Goal: Information Seeking & Learning: Learn about a topic

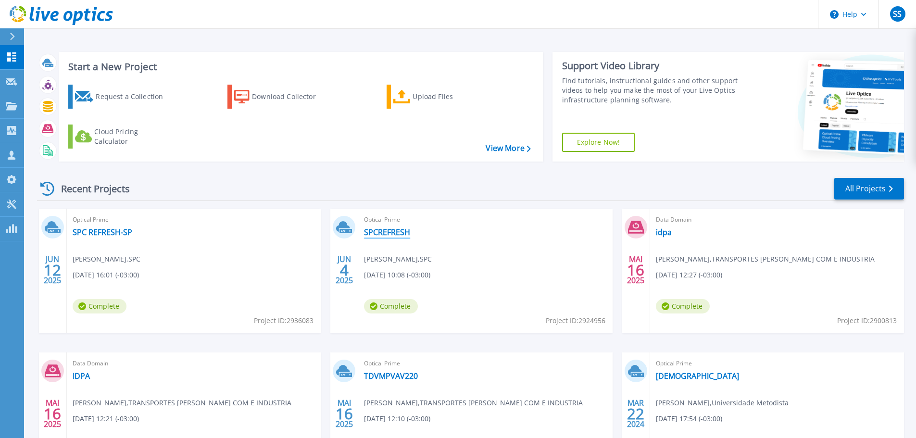
click at [399, 236] on link "SPCREFRESH" at bounding box center [387, 232] width 46 height 10
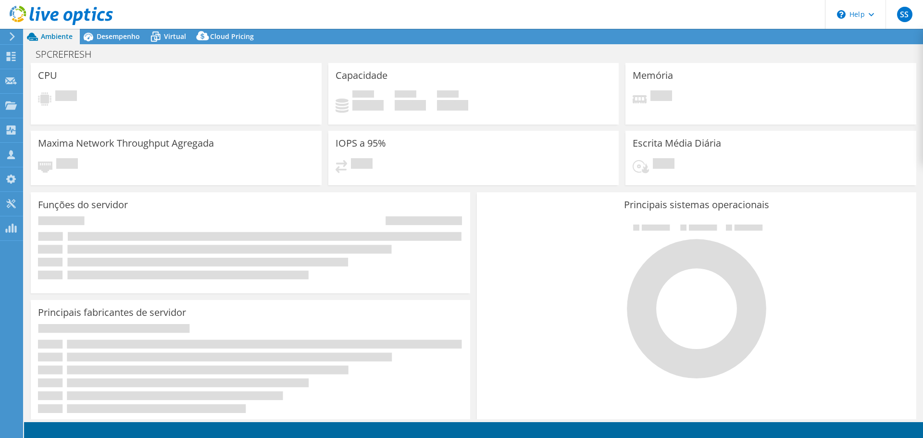
select select "USD"
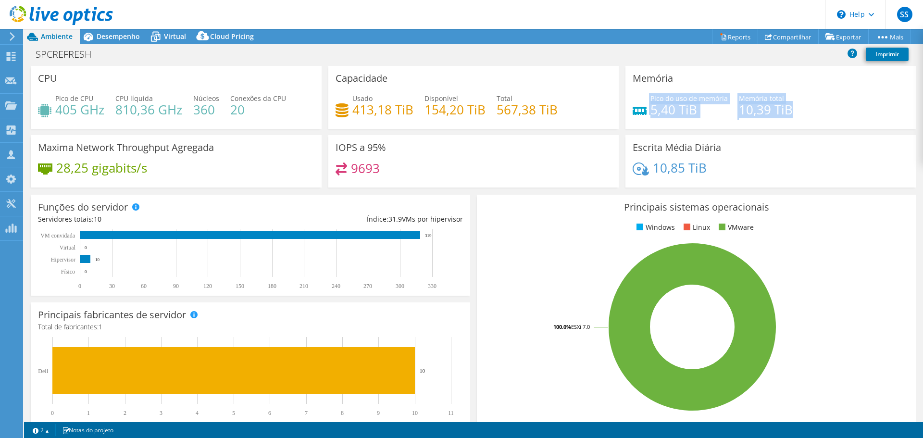
drag, startPoint x: 786, startPoint y: 109, endPoint x: 644, endPoint y: 110, distance: 142.3
click at [644, 110] on div "Pico do uso de memória 5,40 TiB Memória total 10,39 TiB" at bounding box center [771, 108] width 276 height 31
copy div "Pico do uso de memória 5,40 TiB Memória total 10,39 TiB"
click at [699, 123] on div "Pico do uso de memória 5,40 TiB Memória total 10,39 TiB" at bounding box center [771, 108] width 276 height 31
click at [688, 107] on h4 "5,40 TiB" at bounding box center [688, 109] width 77 height 11
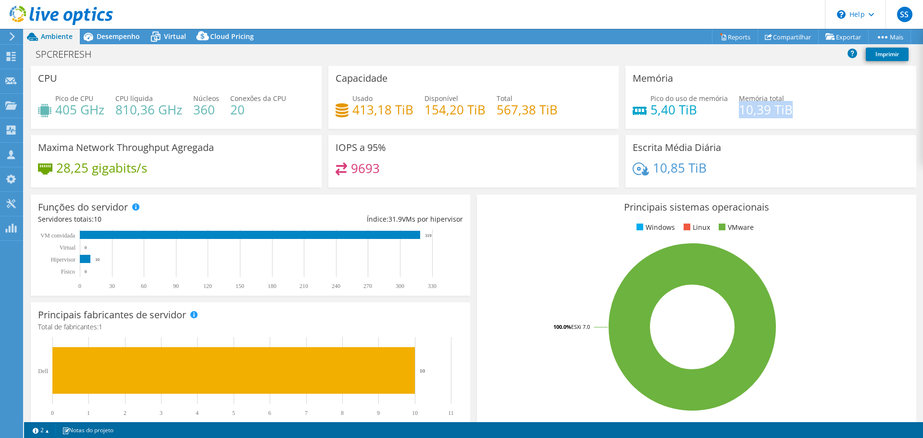
drag, startPoint x: 733, startPoint y: 105, endPoint x: 805, endPoint y: 110, distance: 72.3
click at [805, 110] on div "Pico do uso de memória 5,40 TiB Memória total 10,39 TiB" at bounding box center [771, 108] width 276 height 31
click at [834, 109] on div "Pico do uso de memória 5,40 TiB Memória total 10,39 TiB" at bounding box center [771, 108] width 276 height 31
drag, startPoint x: 648, startPoint y: 109, endPoint x: 793, endPoint y: 105, distance: 145.7
click at [793, 105] on div "Pico do uso de memória 5,40 TiB Memória total 10,39 TiB" at bounding box center [771, 108] width 276 height 31
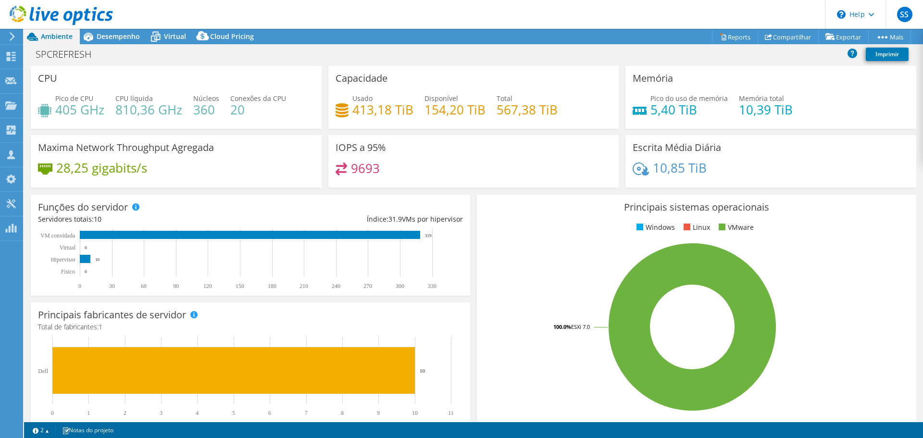
click at [793, 105] on div "Pico do uso de memória 5,40 TiB Memória total 10,39 TiB" at bounding box center [771, 108] width 276 height 31
click at [170, 36] on span "Virtual" at bounding box center [175, 36] width 22 height 9
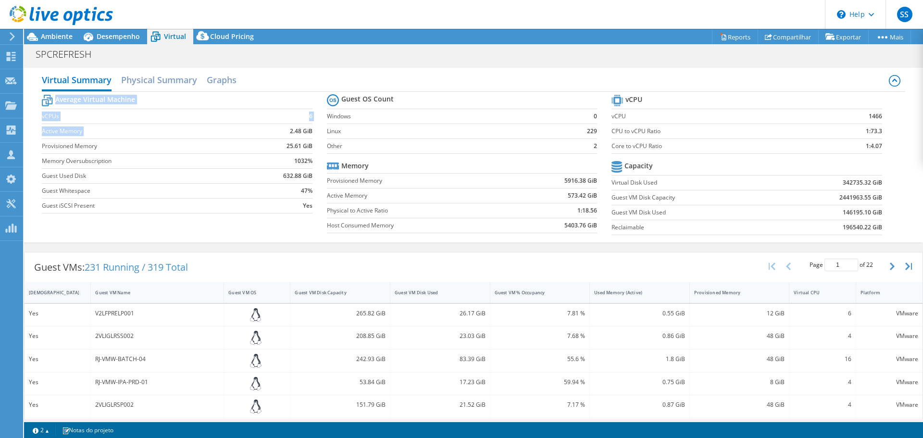
drag, startPoint x: 283, startPoint y: 132, endPoint x: 312, endPoint y: 131, distance: 29.8
click at [312, 131] on section "Average Virtual Machine vCPUs 6 Active Memory 2.48 GiB Provisioned Memory 25.61…" at bounding box center [184, 155] width 285 height 126
click at [493, 134] on label "Linux" at bounding box center [444, 131] width 235 height 10
drag, startPoint x: 551, startPoint y: 179, endPoint x: 592, endPoint y: 180, distance: 40.9
click at [592, 180] on td "5916.38 GiB" at bounding box center [554, 180] width 85 height 15
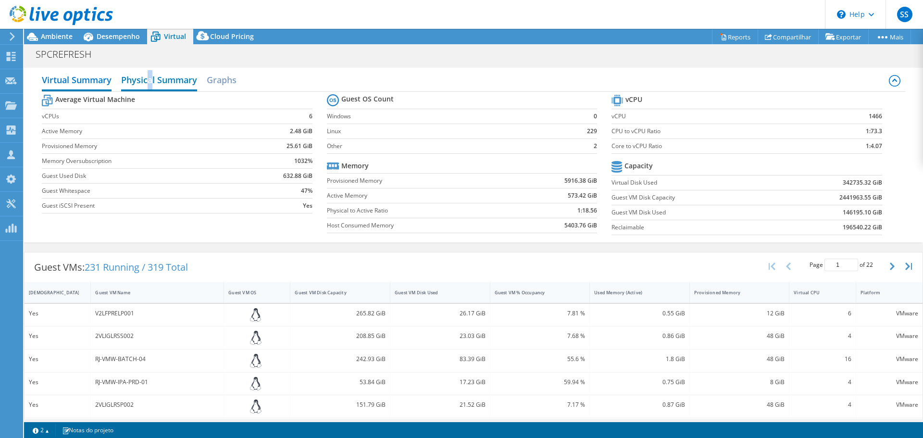
click at [151, 73] on h2 "Physical Summary" at bounding box center [159, 80] width 76 height 21
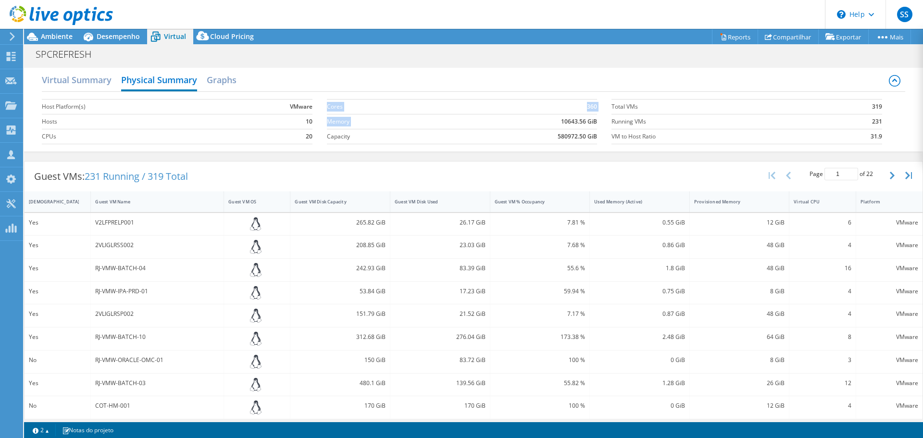
drag, startPoint x: 553, startPoint y: 121, endPoint x: 593, endPoint y: 124, distance: 39.5
click at [593, 124] on section "Cores 360 Memory 10643.56 GiB Capacity 580972.50 GiB" at bounding box center [469, 121] width 285 height 55
click at [590, 85] on div "Virtual Summary Physical Summary Graphs" at bounding box center [473, 81] width 863 height 22
click at [120, 40] on span "Desempenho" at bounding box center [118, 36] width 43 height 9
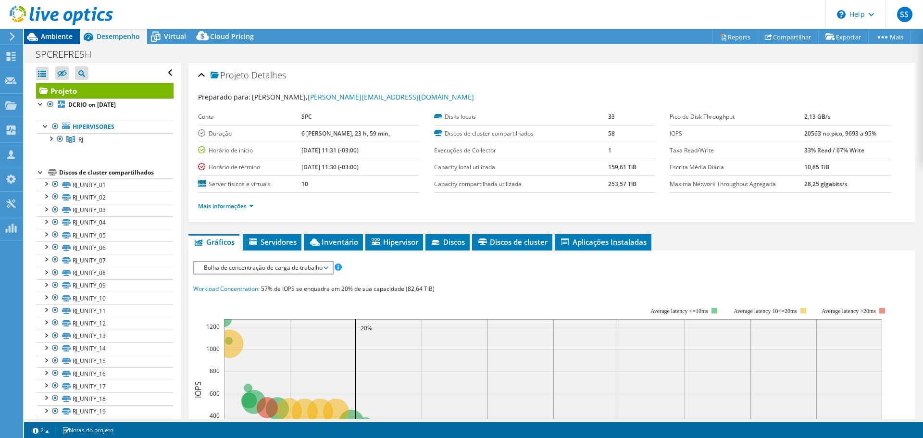
click at [55, 40] on span "Ambiente" at bounding box center [57, 36] width 32 height 9
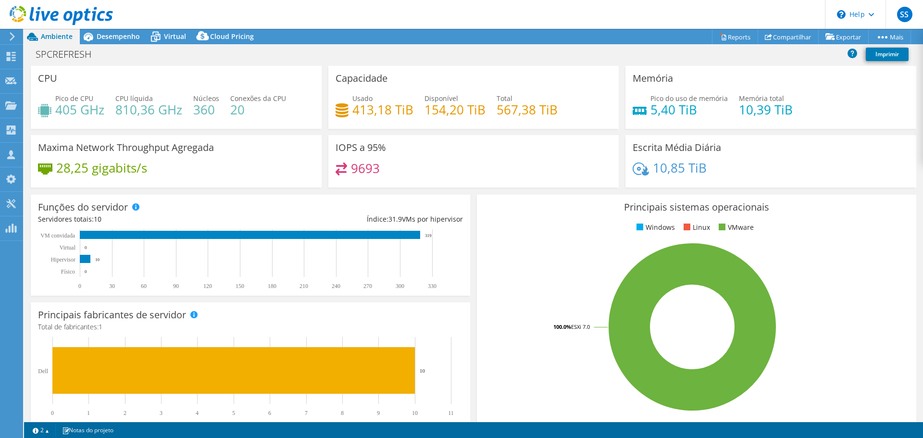
click at [239, 152] on div "Maxima Network Throughput Agregada 28,25 gigabits/s" at bounding box center [176, 161] width 291 height 52
click at [760, 161] on div "Escrita Média Diária 10,85 TiB" at bounding box center [770, 161] width 291 height 52
click at [635, 110] on icon at bounding box center [640, 111] width 14 height 8
click at [689, 105] on h4 "5,40 TiB" at bounding box center [688, 109] width 77 height 11
click at [680, 86] on div "Memória Pico do uso de memória 5,40 TiB Memória total 10,39 TiB" at bounding box center [770, 97] width 291 height 63
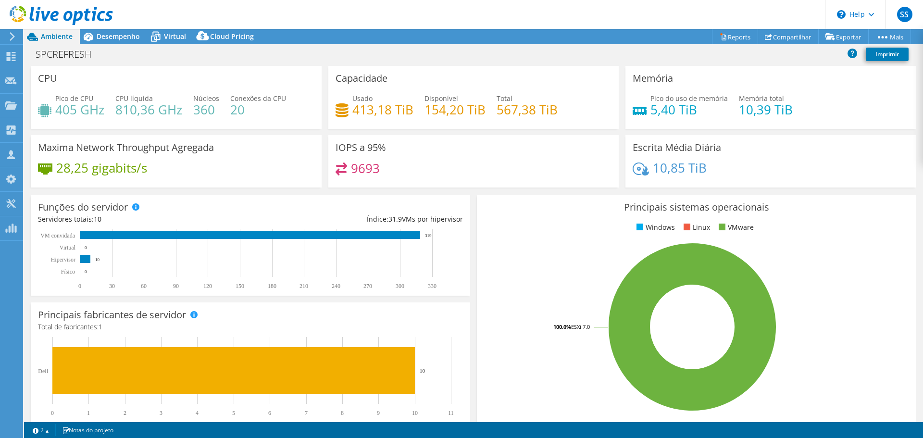
click at [665, 81] on h3 "Memória" at bounding box center [653, 78] width 40 height 11
click at [714, 95] on span "Pico do uso de memória" at bounding box center [688, 98] width 77 height 9
click at [717, 119] on div "Pico do uso de memória 5,40 TiB Memória total 10,39 TiB" at bounding box center [771, 108] width 276 height 31
click at [779, 120] on div "Pico do uso de memória 5,40 TiB Memória total 10,39 TiB" at bounding box center [771, 108] width 276 height 31
click at [122, 50] on div "SPCREFRESH Imprimir" at bounding box center [473, 54] width 899 height 18
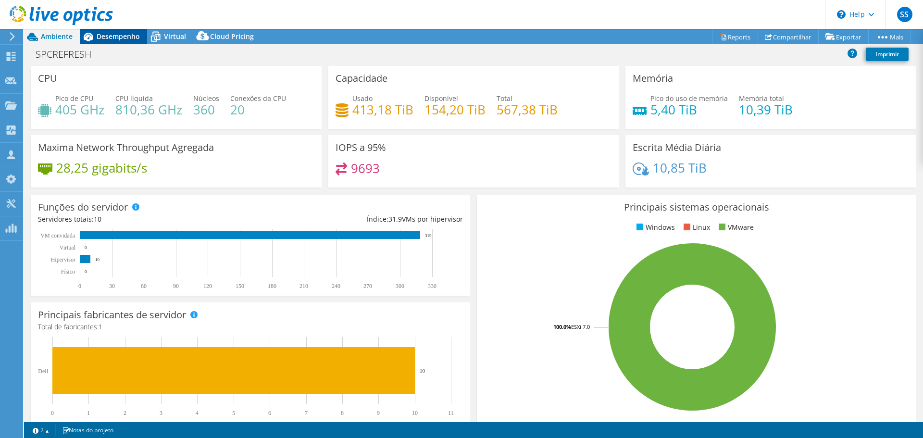
click at [102, 35] on span "Desempenho" at bounding box center [118, 36] width 43 height 9
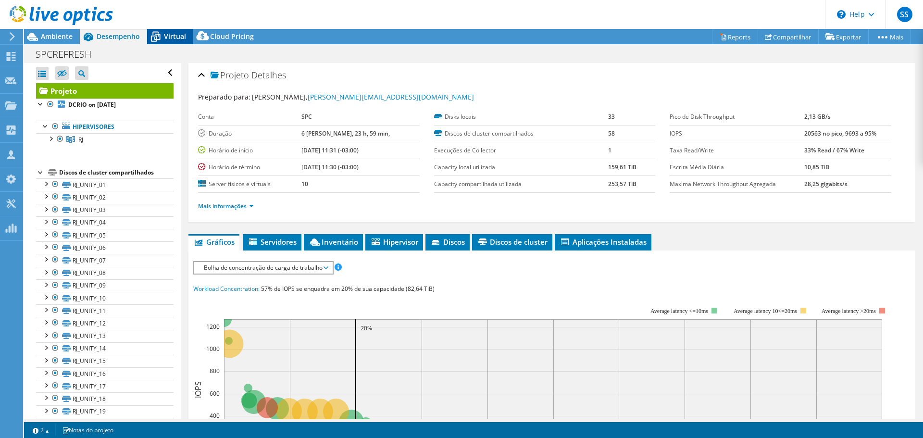
click at [179, 31] on div "Virtual" at bounding box center [170, 36] width 46 height 15
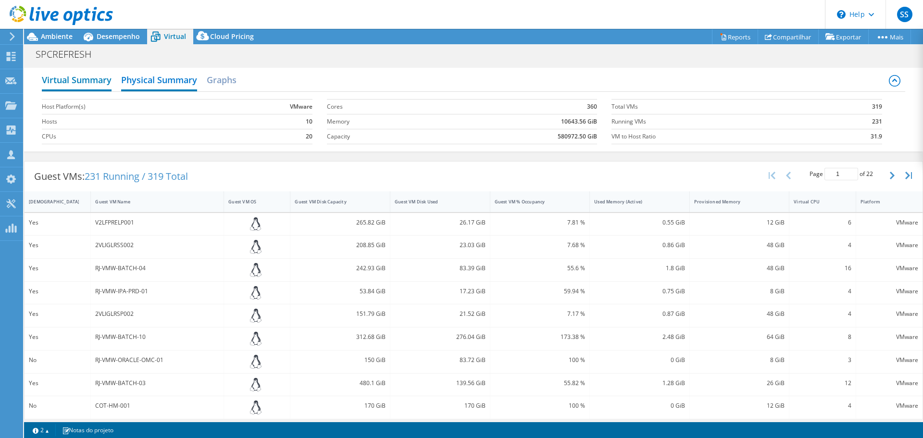
click at [101, 84] on h2 "Virtual Summary" at bounding box center [77, 80] width 70 height 21
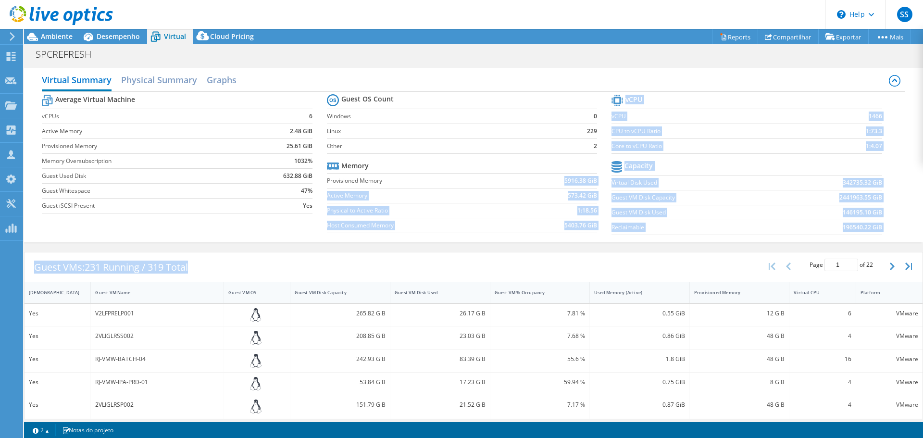
drag, startPoint x: 559, startPoint y: 180, endPoint x: 588, endPoint y: 249, distance: 75.2
click at [588, 249] on div "Virtual Summary Physical Summary Graphs Average Virtual Machine vCPUs 6 Active …" at bounding box center [473, 357] width 899 height 589
click at [575, 245] on div "Virtual Summary Physical Summary Graphs Average Virtual Machine vCPUs 6 Active …" at bounding box center [473, 155] width 899 height 184
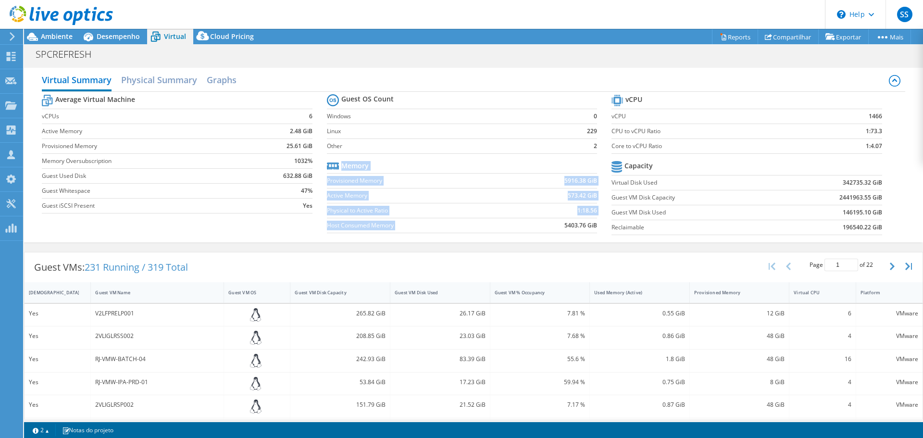
drag, startPoint x: 561, startPoint y: 226, endPoint x: 567, endPoint y: 243, distance: 17.9
click at [600, 224] on section "Guest OS Count Windows 0 Linux 229 Other 2 Memory Provisioned Memory 5916.38 Gi…" at bounding box center [469, 165] width 285 height 146
click at [561, 243] on div "Virtual Summary Physical Summary Graphs Average Virtual Machine vCPUs 6 Active …" at bounding box center [473, 155] width 899 height 184
click at [539, 185] on td "5916.38 GiB" at bounding box center [554, 180] width 85 height 15
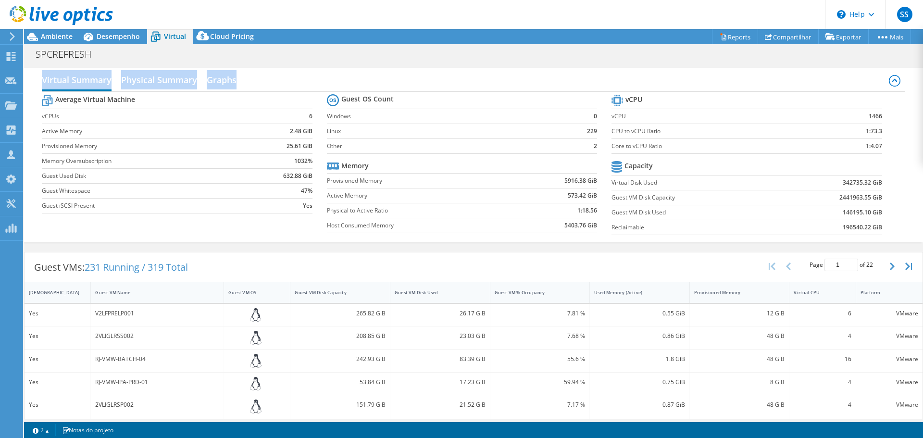
drag, startPoint x: 582, startPoint y: 63, endPoint x: 583, endPoint y: 58, distance: 5.5
click at [583, 58] on div "Ações de projeto Ações de projeto Reports Compartilhar Exportar vSAN ReadyNode …" at bounding box center [473, 233] width 899 height 409
click at [583, 57] on div "SPCREFRESH Imprimir" at bounding box center [473, 54] width 899 height 18
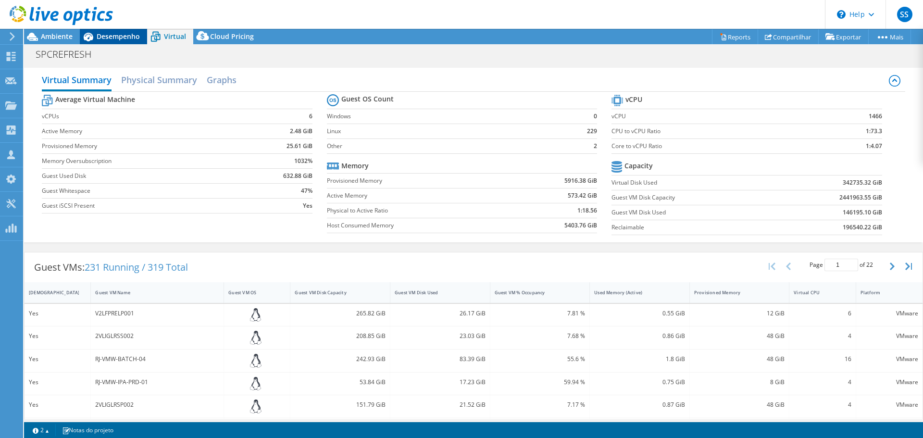
click at [133, 37] on span "Desempenho" at bounding box center [118, 36] width 43 height 9
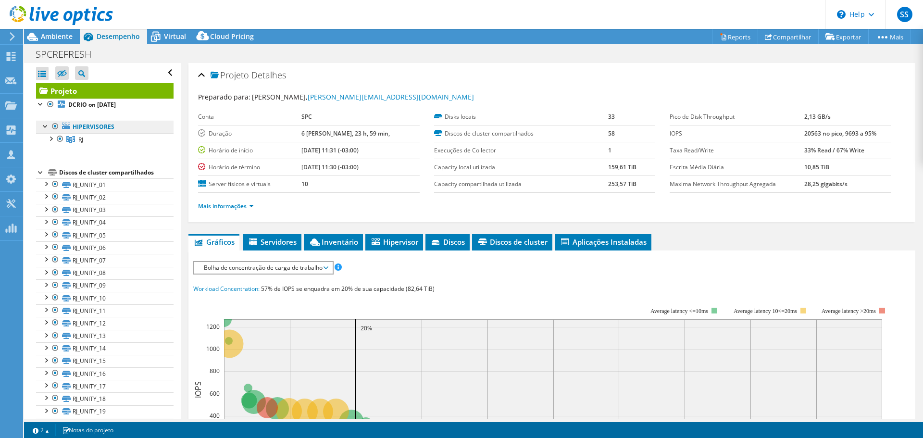
click at [85, 127] on link "Hipervisores" at bounding box center [104, 127] width 137 height 12
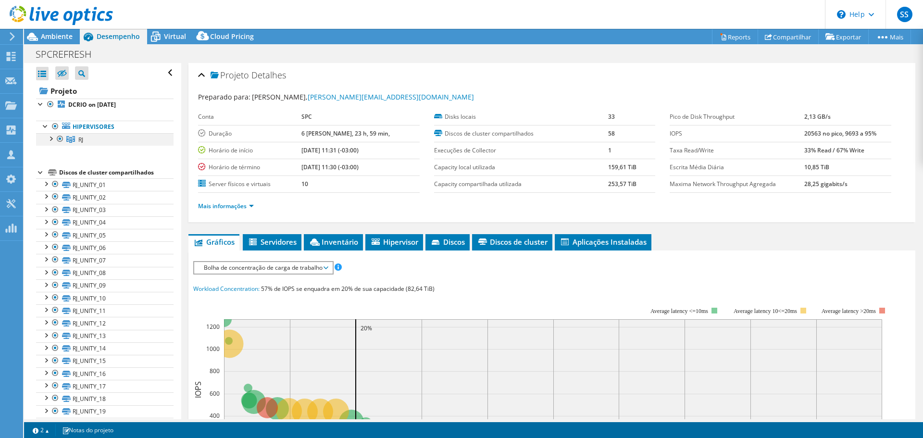
click at [63, 137] on div at bounding box center [60, 139] width 10 height 12
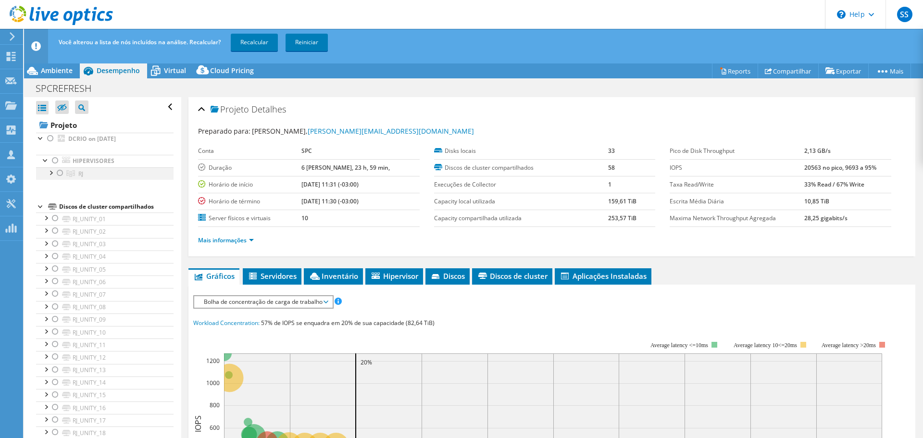
click at [59, 172] on div at bounding box center [60, 173] width 10 height 12
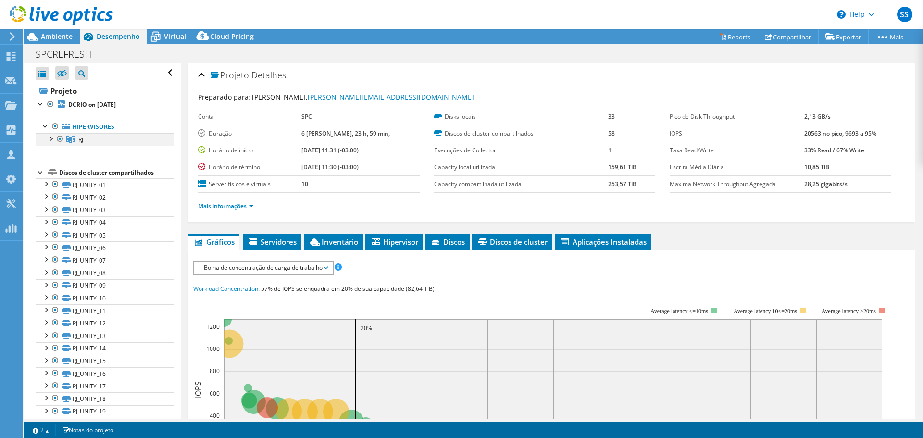
click at [50, 141] on div at bounding box center [51, 138] width 10 height 10
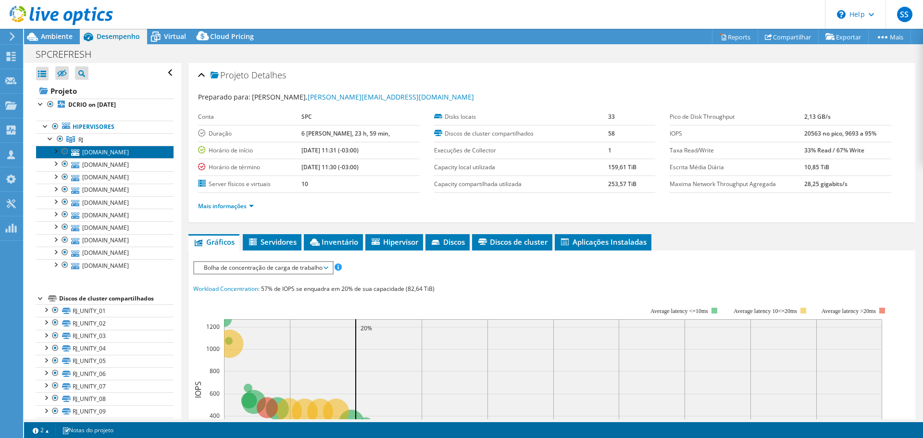
click at [130, 153] on link "[DOMAIN_NAME]" at bounding box center [104, 152] width 137 height 12
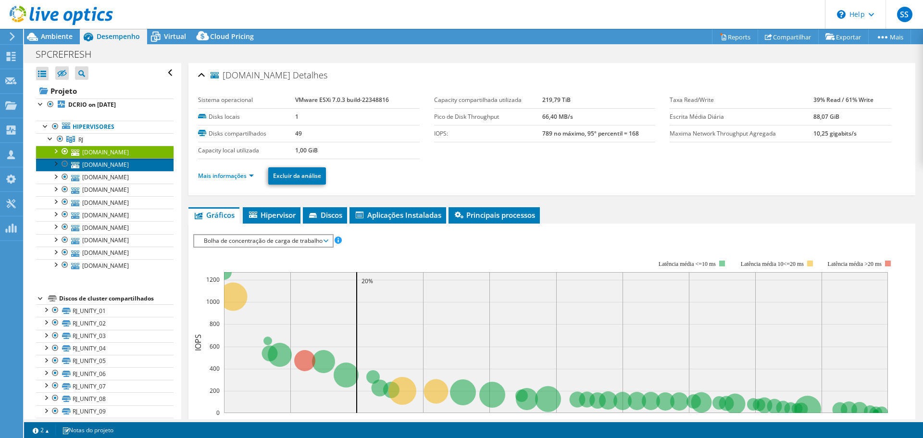
click at [95, 166] on link "[DOMAIN_NAME]" at bounding box center [104, 164] width 137 height 12
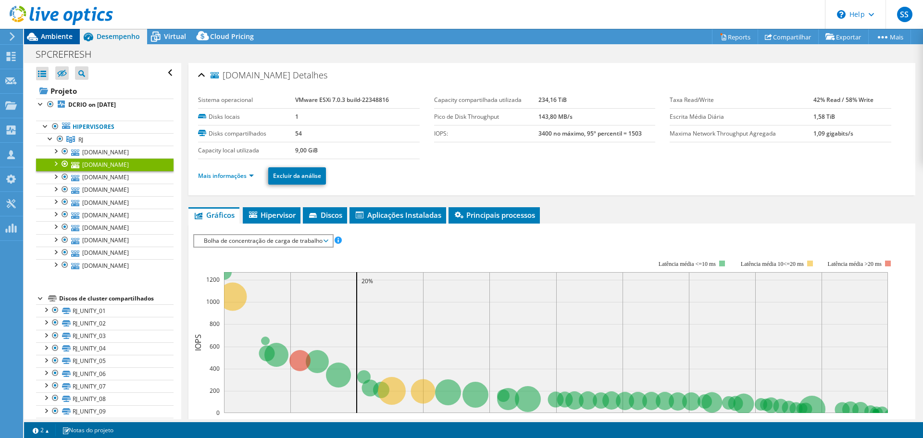
click at [73, 37] on div "Ambiente" at bounding box center [52, 36] width 56 height 15
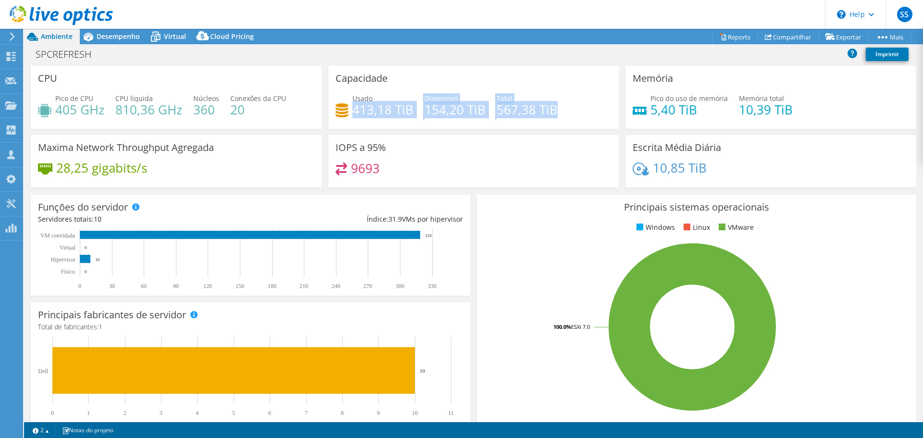
drag, startPoint x: 350, startPoint y: 110, endPoint x: 567, endPoint y: 111, distance: 216.8
click at [567, 111] on div "[STREET_ADDRESS] Disponível 154,20 TiB Total 567,38 TiB" at bounding box center [474, 108] width 276 height 31
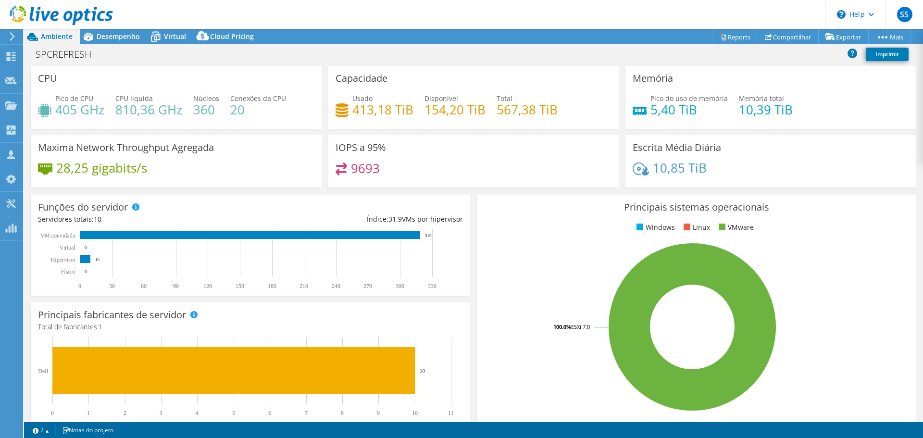
click at [567, 111] on div "[STREET_ADDRESS] Disponível 154,20 TiB Total 567,38 TiB" at bounding box center [474, 108] width 276 height 31
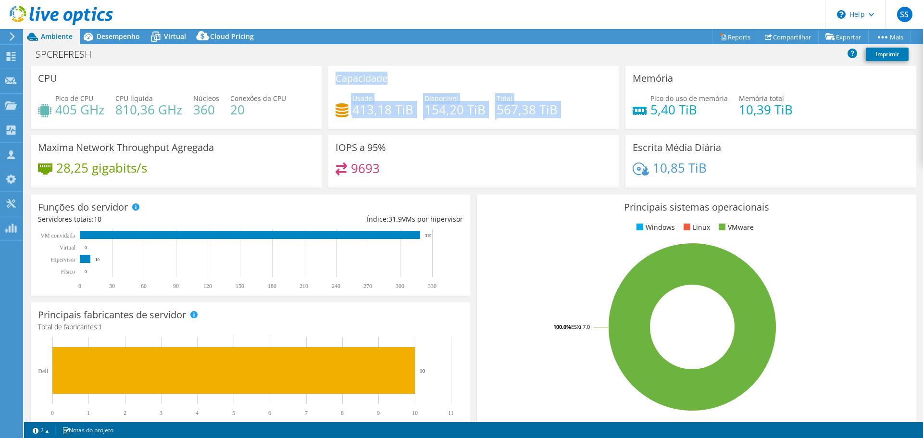
drag, startPoint x: 566, startPoint y: 111, endPoint x: 333, endPoint y: 80, distance: 235.2
click at [333, 80] on div "Capacidade Usado 413,18 TiB Disponível 154,20 TiB Total 567,38 TiB" at bounding box center [473, 97] width 291 height 63
click at [543, 84] on div "Capacidade Usado 413,18 TiB Disponível 154,20 TiB Total 567,38 TiB" at bounding box center [473, 97] width 291 height 63
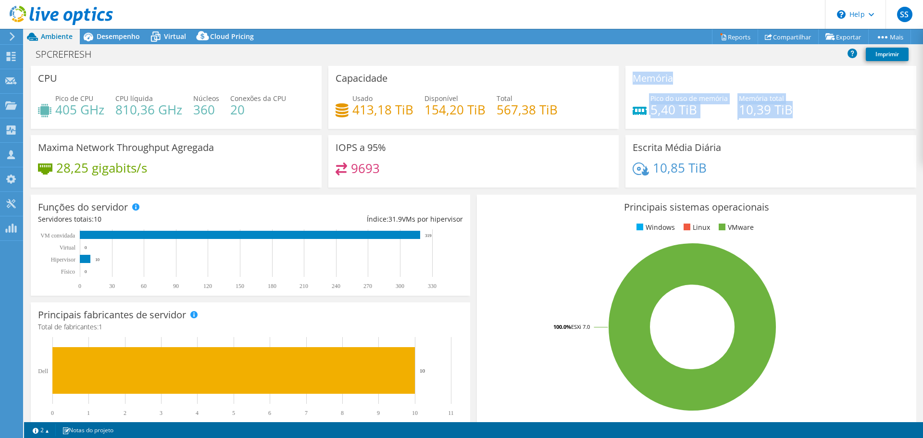
drag, startPoint x: 632, startPoint y: 76, endPoint x: 799, endPoint y: 121, distance: 173.6
click at [799, 121] on div "Memória Pico do uso de memória 5,40 TiB Memória total 10,39 TiB" at bounding box center [770, 97] width 291 height 63
click at [778, 125] on div "Memória Pico do uso de memória 5,40 TiB Memória total 10,39 TiB" at bounding box center [770, 97] width 291 height 63
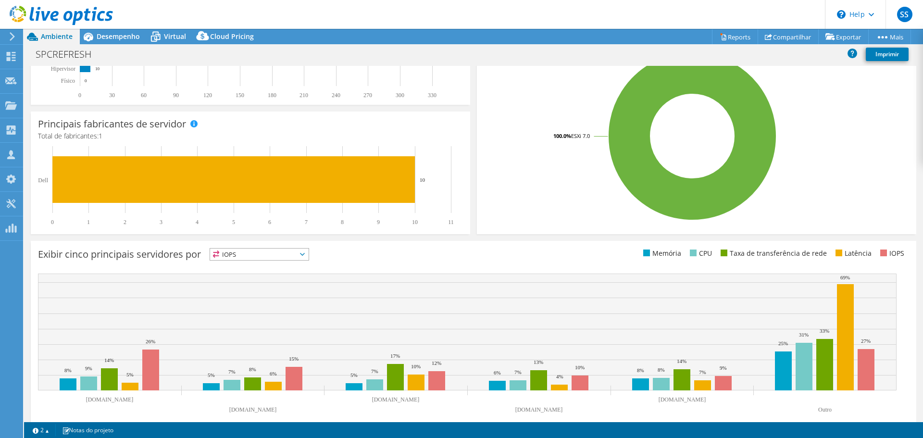
scroll to position [204, 0]
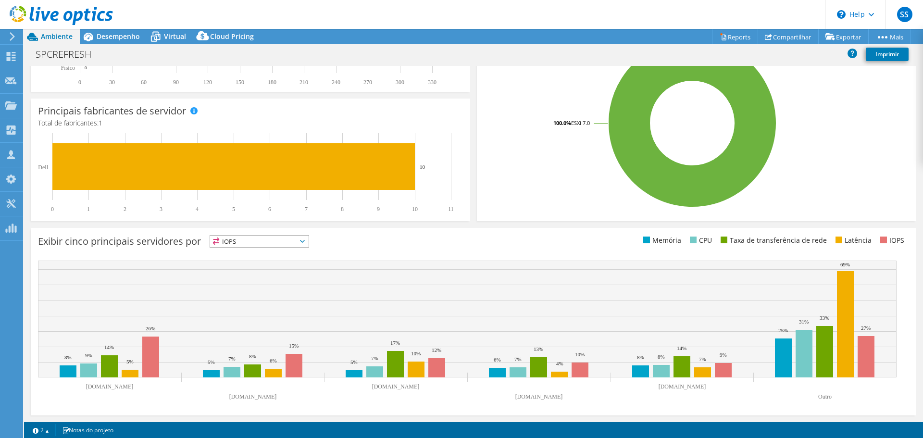
click at [306, 244] on span "IOPS" at bounding box center [259, 242] width 99 height 12
click at [234, 265] on li "Memória" at bounding box center [259, 267] width 99 height 13
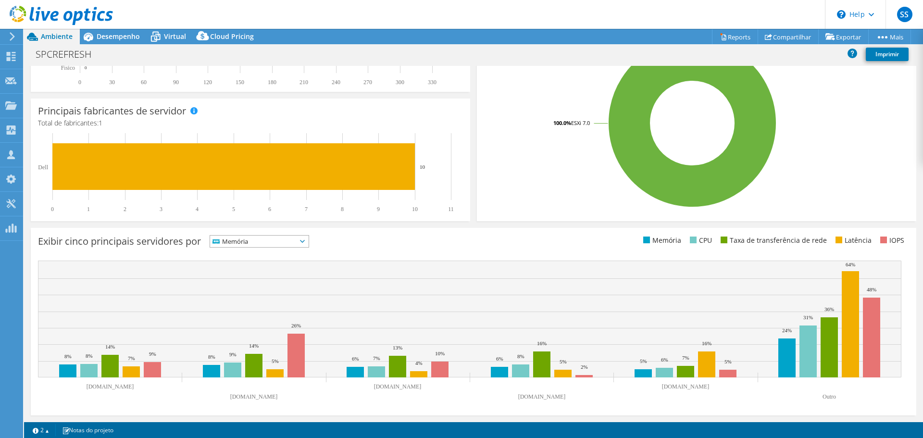
click at [400, 251] on div "Exibir cinco principais servidores por Memória IOPS" at bounding box center [473, 321] width 885 height 187
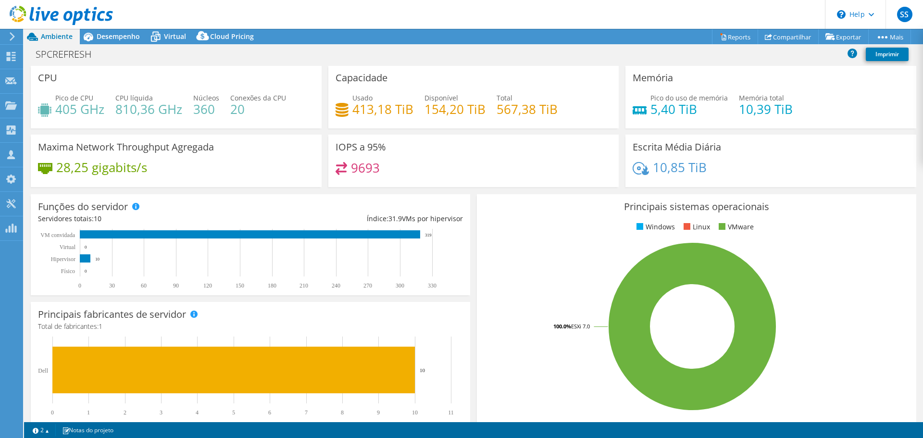
scroll to position [0, 0]
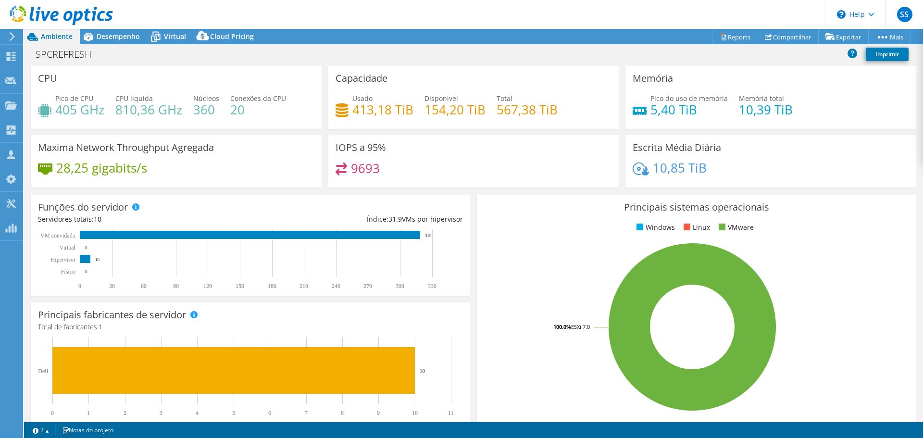
click at [112, 31] on div at bounding box center [56, 16] width 113 height 32
click at [134, 36] on span "Desempenho" at bounding box center [118, 36] width 43 height 9
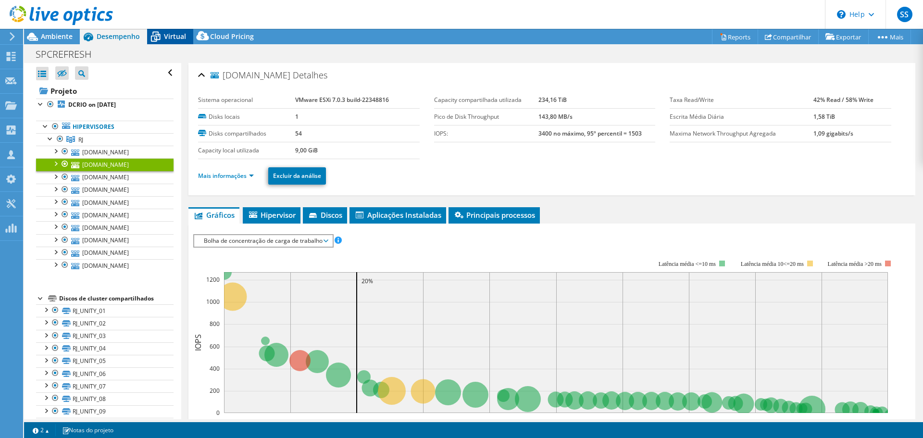
click at [159, 31] on icon at bounding box center [155, 36] width 17 height 17
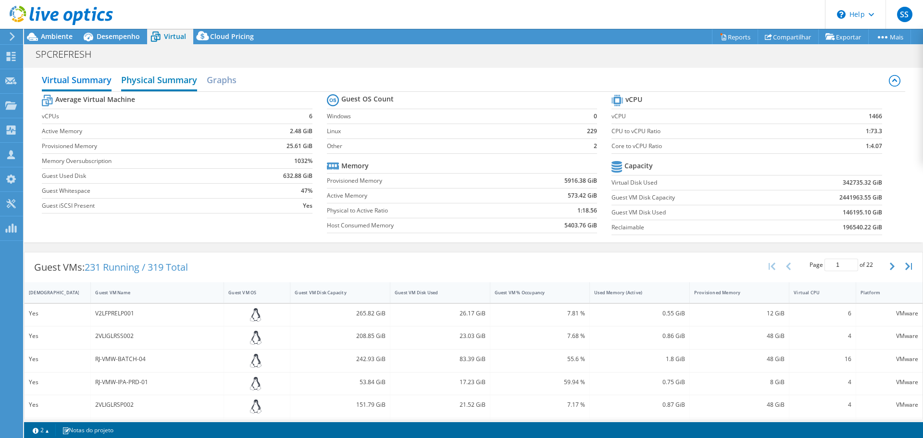
click at [156, 83] on h2 "Physical Summary" at bounding box center [159, 80] width 76 height 21
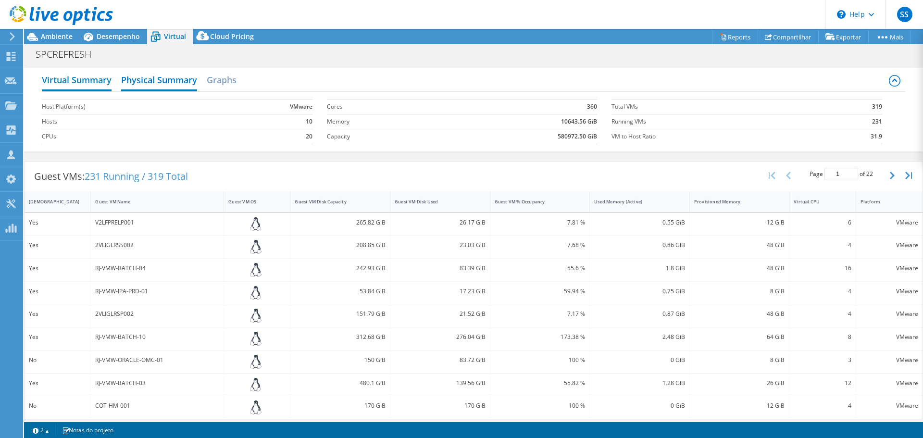
click at [88, 77] on h2 "Virtual Summary" at bounding box center [77, 80] width 70 height 21
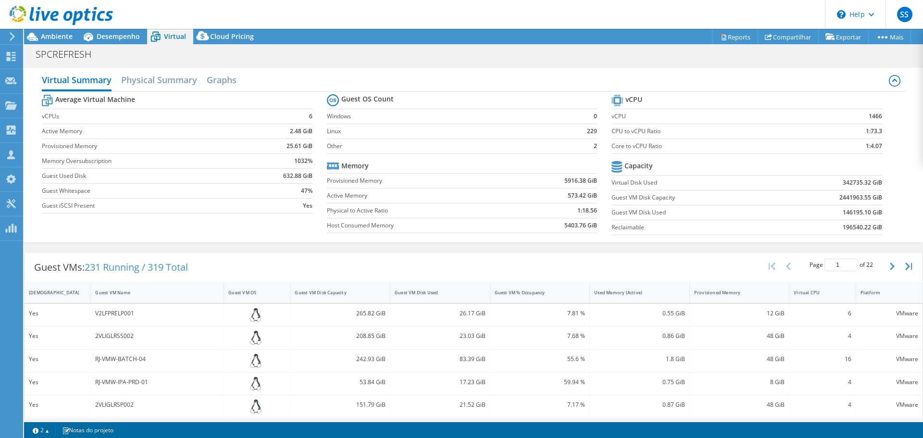
click at [564, 183] on b "5916.38 GiB" at bounding box center [580, 181] width 33 height 10
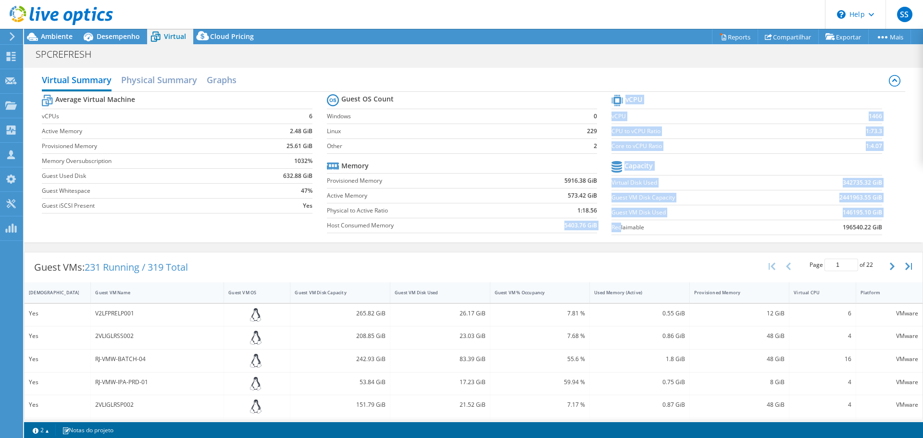
drag, startPoint x: 560, startPoint y: 229, endPoint x: 615, endPoint y: 228, distance: 54.8
click at [615, 228] on div "Average Virtual Machine vCPUs 6 Active Memory 2.48 GiB Provisioned Memory 25.61…" at bounding box center [473, 166] width 863 height 148
click at [573, 229] on b "5403.76 GiB" at bounding box center [580, 226] width 33 height 10
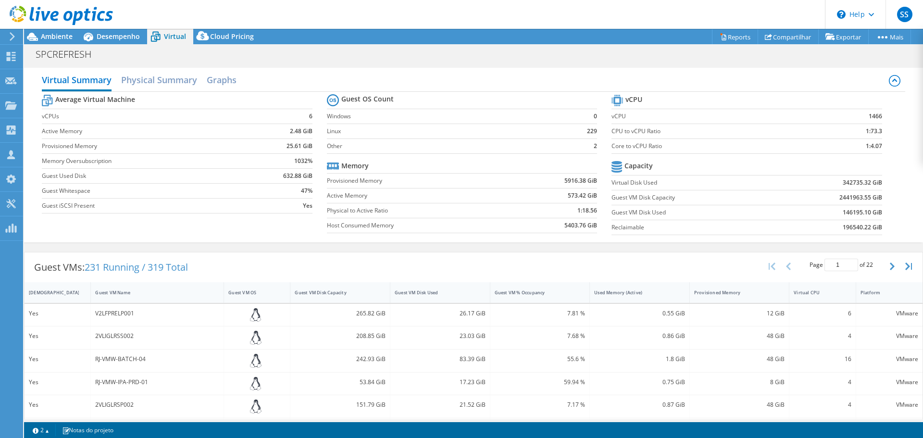
click at [154, 71] on h2 "Physical Summary" at bounding box center [159, 79] width 76 height 19
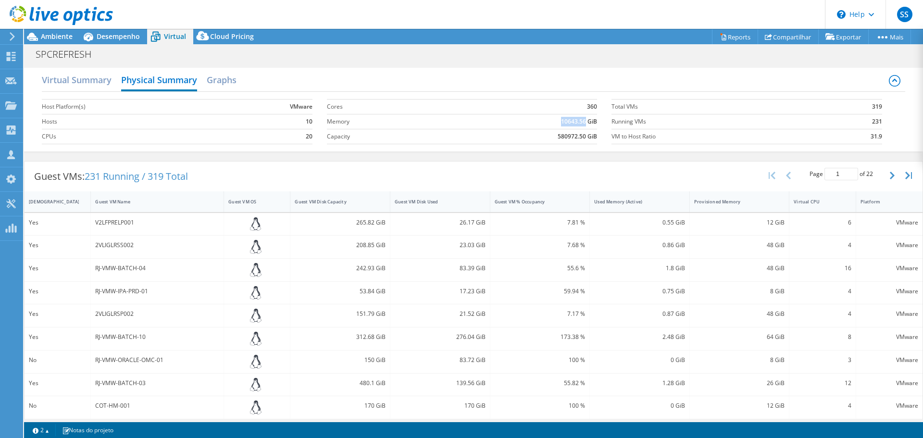
drag, startPoint x: 555, startPoint y: 122, endPoint x: 580, endPoint y: 122, distance: 25.0
click at [580, 122] on td "10643.56 GiB" at bounding box center [518, 121] width 158 height 15
drag, startPoint x: 556, startPoint y: 140, endPoint x: 566, endPoint y: 130, distance: 14.3
click at [558, 139] on b "580972.50 GiB" at bounding box center [577, 137] width 39 height 10
drag, startPoint x: 556, startPoint y: 122, endPoint x: 594, endPoint y: 119, distance: 38.1
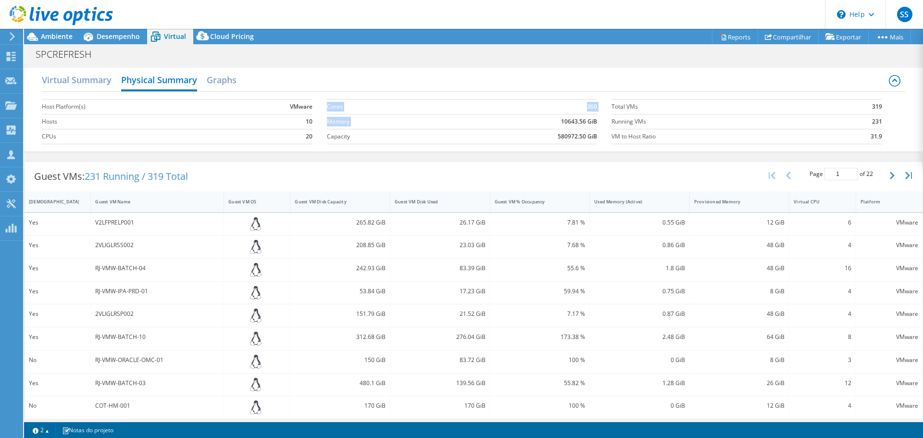
click at [594, 119] on section "Cores 360 Memory 10643.56 GiB Capacity 580972.50 GiB" at bounding box center [469, 121] width 285 height 55
drag, startPoint x: 594, startPoint y: 120, endPoint x: 565, endPoint y: 122, distance: 28.9
click at [565, 122] on section "Cores 360 Memory 10643.56 GiB Capacity 580972.50 GiB" at bounding box center [469, 121] width 285 height 55
click at [565, 122] on b "10643.56 GiB" at bounding box center [579, 122] width 36 height 10
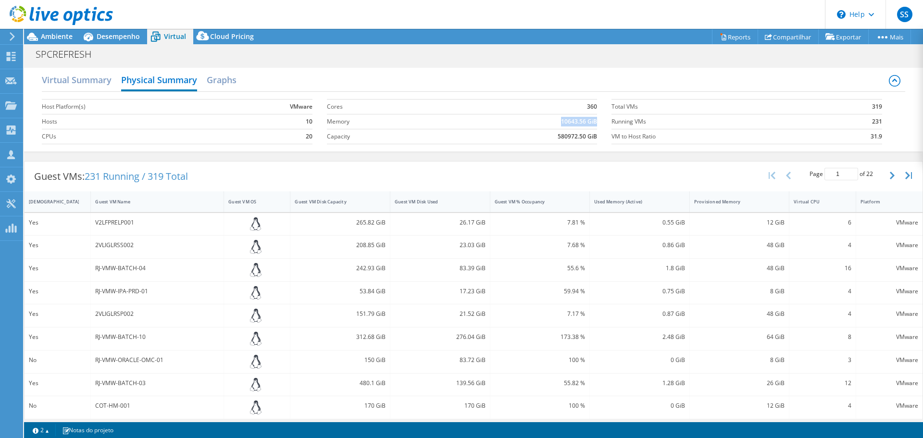
drag, startPoint x: 556, startPoint y: 122, endPoint x: 592, endPoint y: 118, distance: 35.8
click at [592, 118] on td "10643.56 GiB" at bounding box center [518, 121] width 158 height 15
copy b "10643.56 GiB"
drag, startPoint x: 551, startPoint y: 137, endPoint x: 593, endPoint y: 135, distance: 41.4
click at [593, 135] on section "Cores 360 Memory 10643.56 GiB Capacity 580972.50 GiB" at bounding box center [469, 121] width 285 height 55
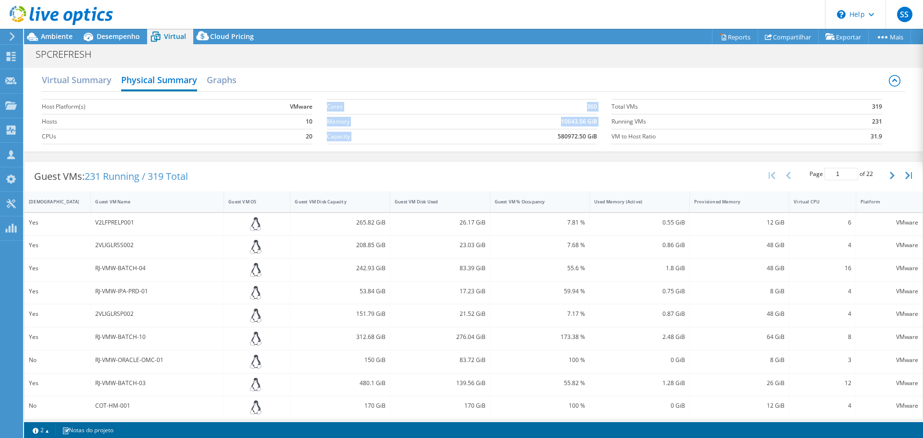
copy tbody "Cores 360 Memory 10643.56 GiB Capacity"
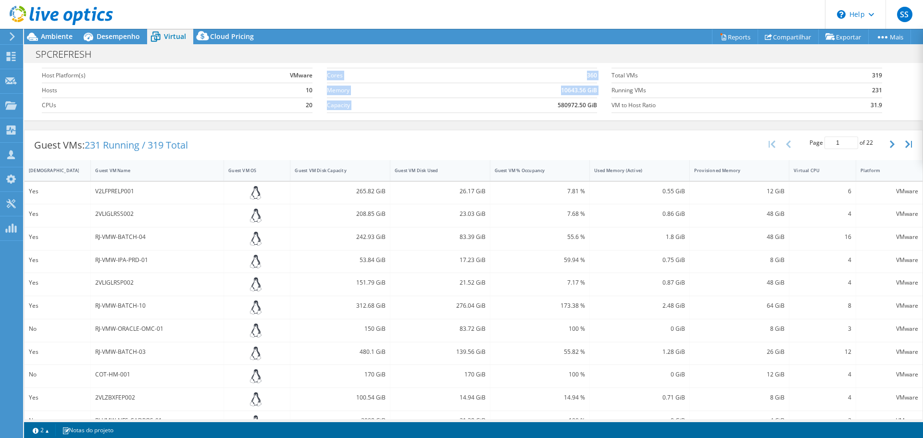
scroll to position [48, 0]
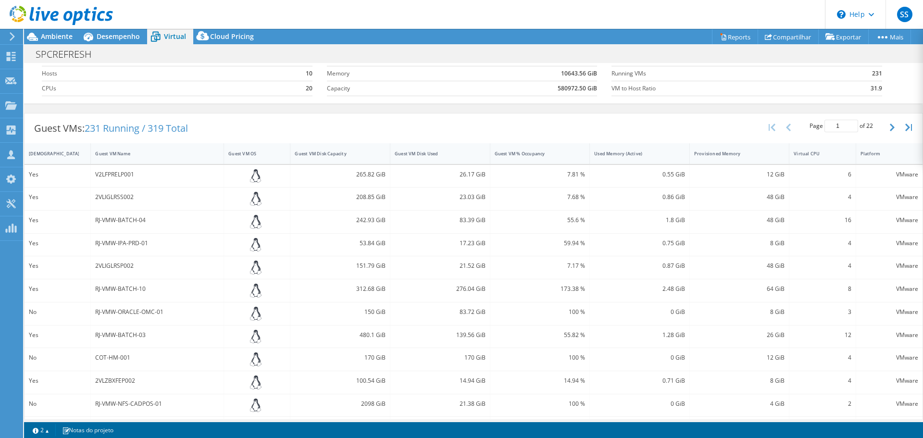
click at [514, 84] on td "580972.50 GiB" at bounding box center [518, 88] width 158 height 15
click at [444, 78] on td "10643.56 GiB" at bounding box center [518, 73] width 158 height 15
drag, startPoint x: 551, startPoint y: 74, endPoint x: 595, endPoint y: 75, distance: 43.8
click at [595, 75] on section "Cores 360 Memory 10643.56 GiB Capacity 580972.50 GiB" at bounding box center [469, 73] width 285 height 55
click at [385, 80] on td "Memory" at bounding box center [383, 73] width 112 height 15
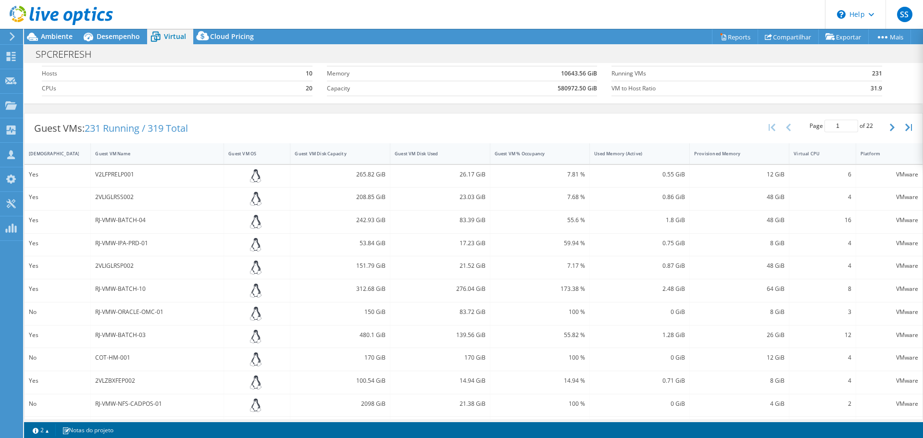
scroll to position [0, 0]
